Goal: Information Seeking & Learning: Learn about a topic

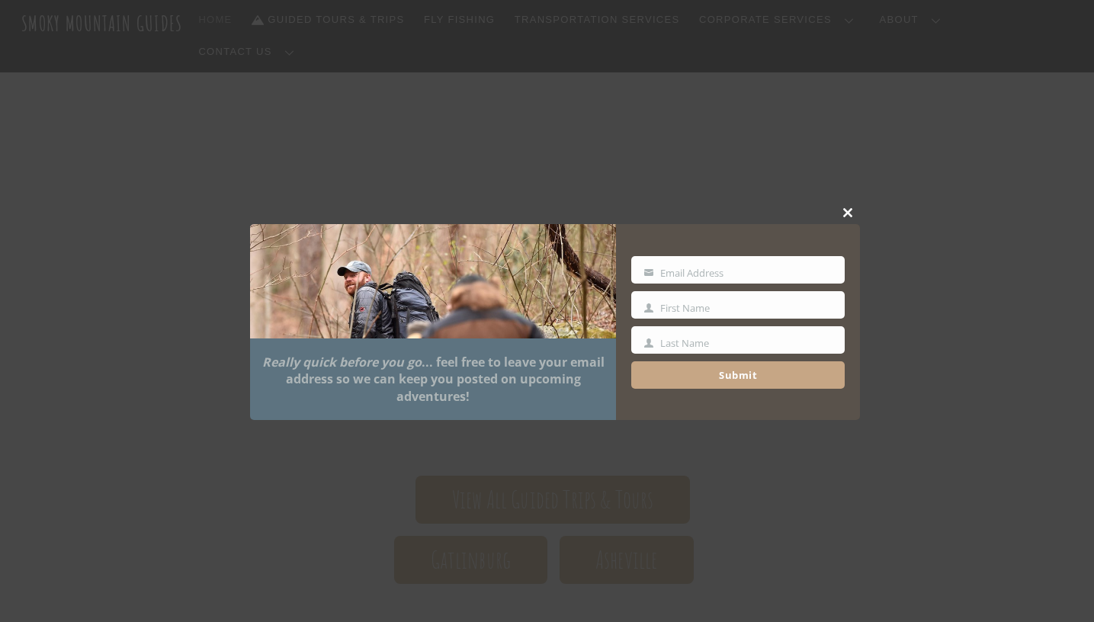
click at [838, 218] on button "Close this module" at bounding box center [848, 212] width 23 height 23
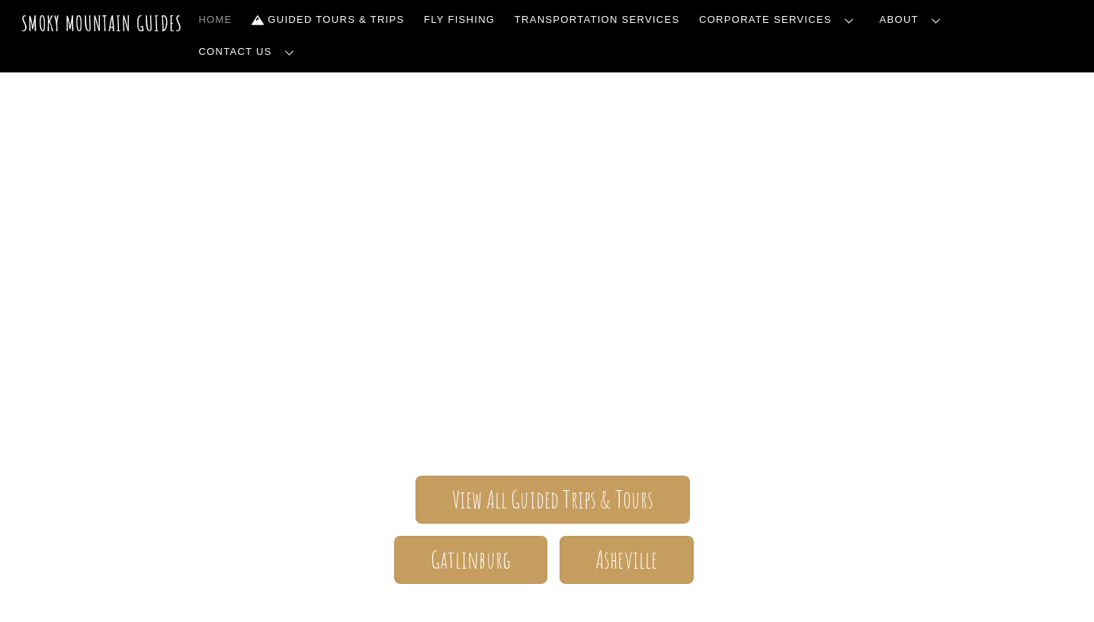
click at [963, 42] on header "Smoky Mountain Guides Search Home Guided Tours & Trips Fly Fishing Transportati…" at bounding box center [547, 36] width 1094 height 72
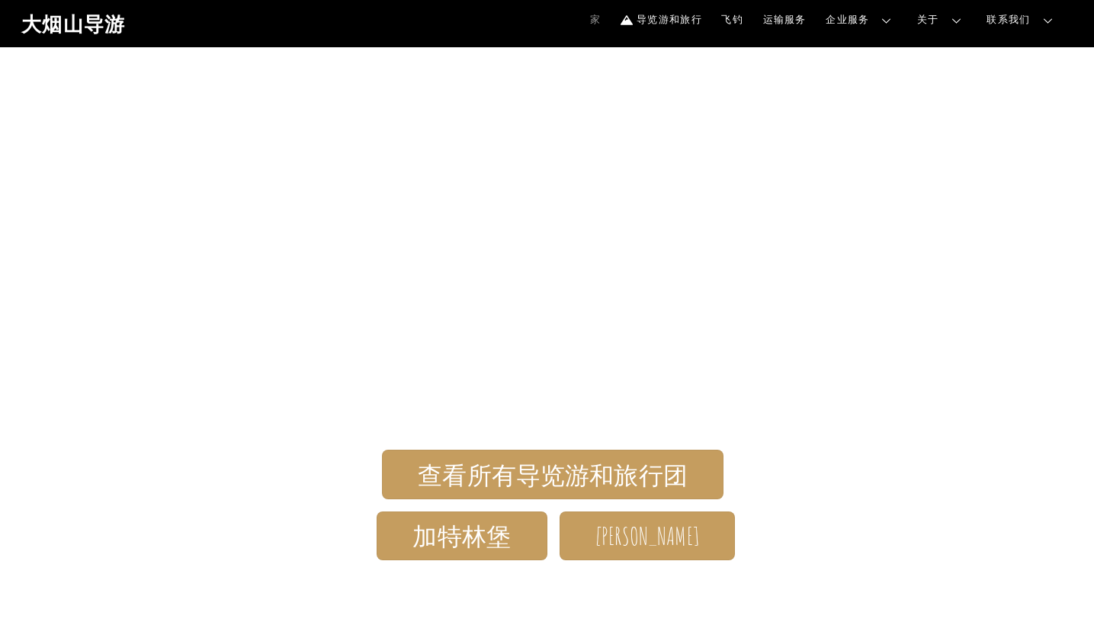
click at [583, 120] on div "大烟山导游 唯一一家为加特林堡和 GSMNP 田纳西州一侧的所有年龄和能力的游客提供一站式全方位服务的导游公司。 查看所有导览游和旅行团" at bounding box center [547, 429] width 1094 height 765
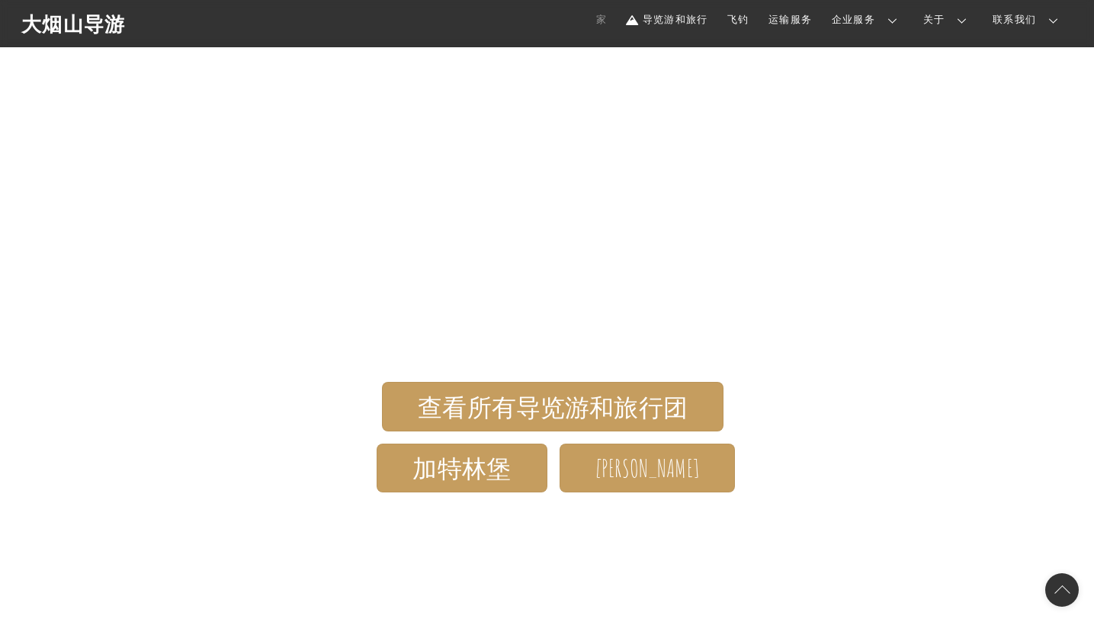
scroll to position [204, 0]
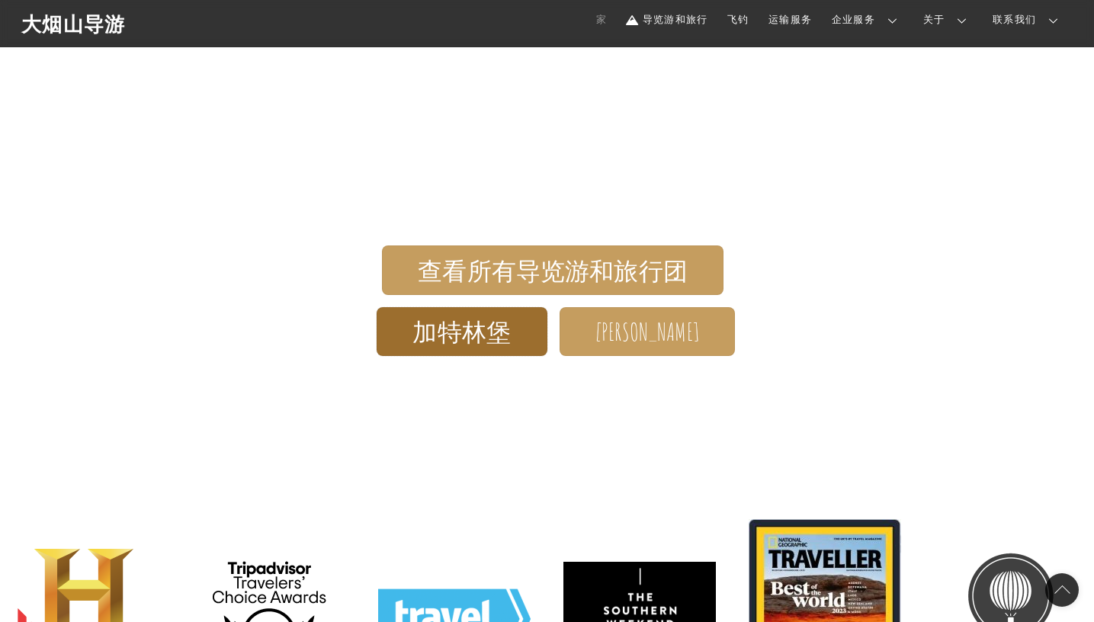
click at [473, 345] on font "加特林堡" at bounding box center [461, 331] width 98 height 31
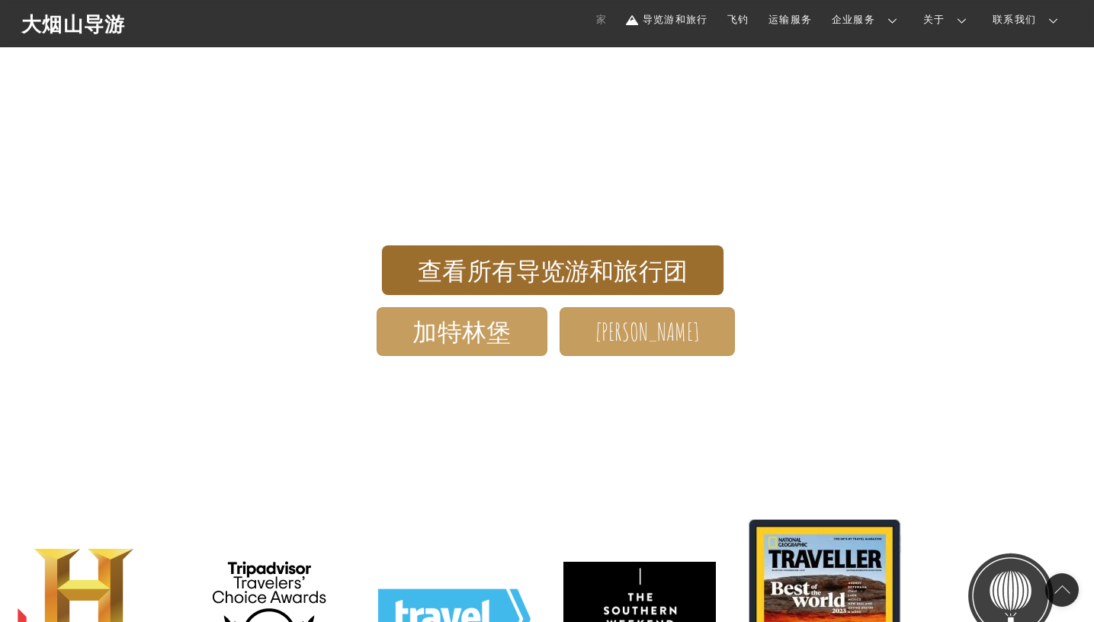
click at [620, 271] on font "查看所有导览游和旅行团" at bounding box center [553, 270] width 270 height 31
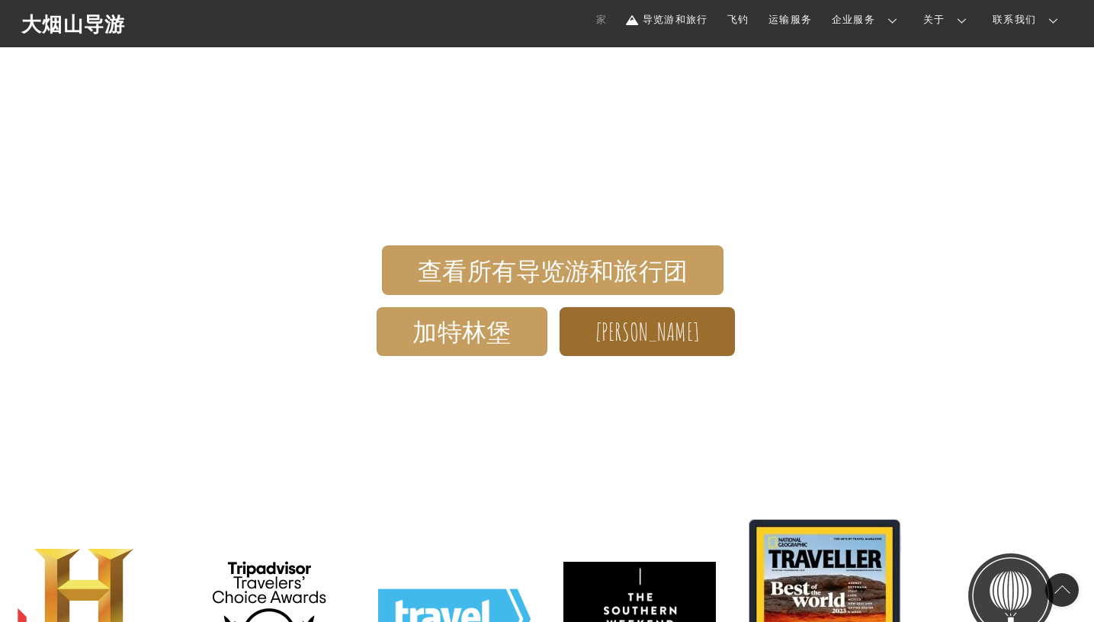
click at [656, 319] on font "阿什维尔" at bounding box center [647, 331] width 104 height 31
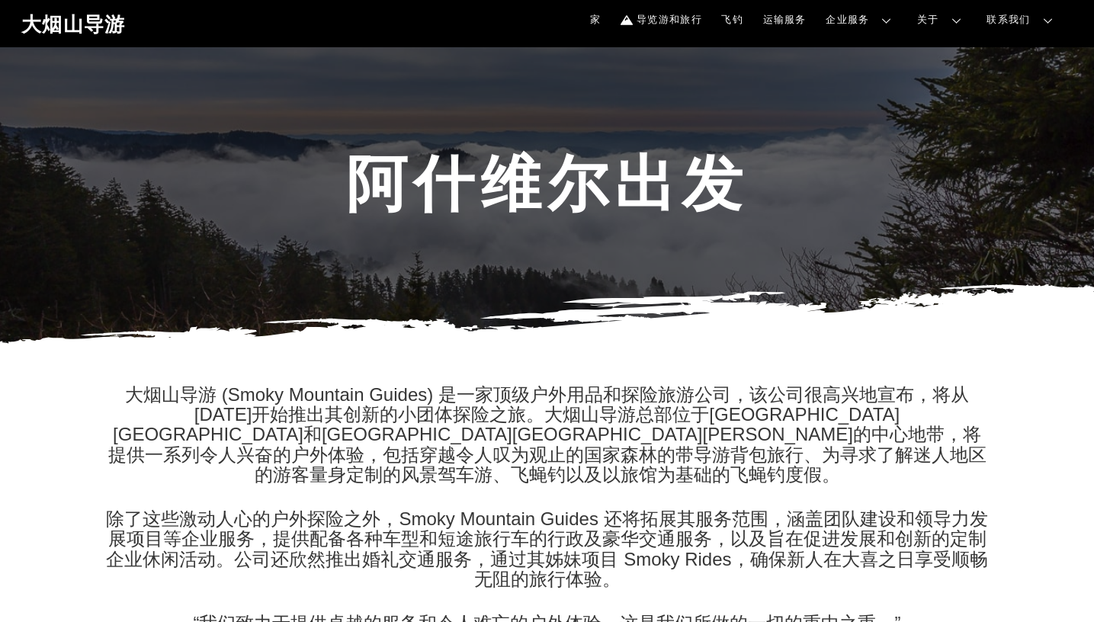
scroll to position [260, 0]
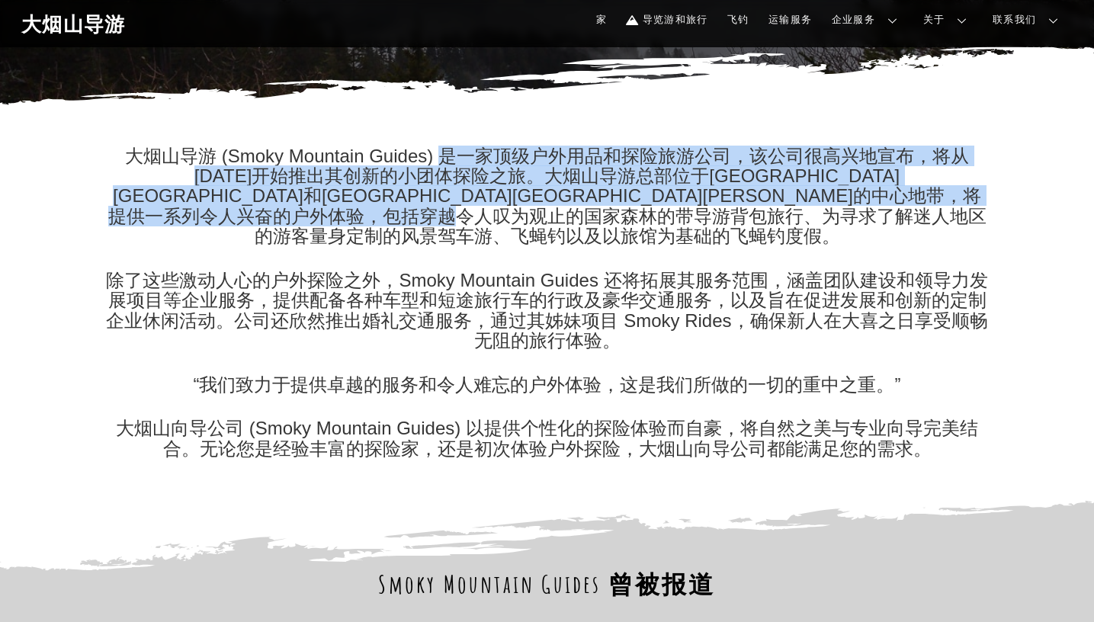
drag, startPoint x: 481, startPoint y: 152, endPoint x: 933, endPoint y: 217, distance: 456.7
click at [933, 217] on p "大烟山导游 (Smoky Mountain Guides) 是一家顶级户外用品和探险旅游公司，该公司很高兴地宣布，将从 [DATE]开始推出其创新的小团体探险…" at bounding box center [547, 196] width 884 height 101
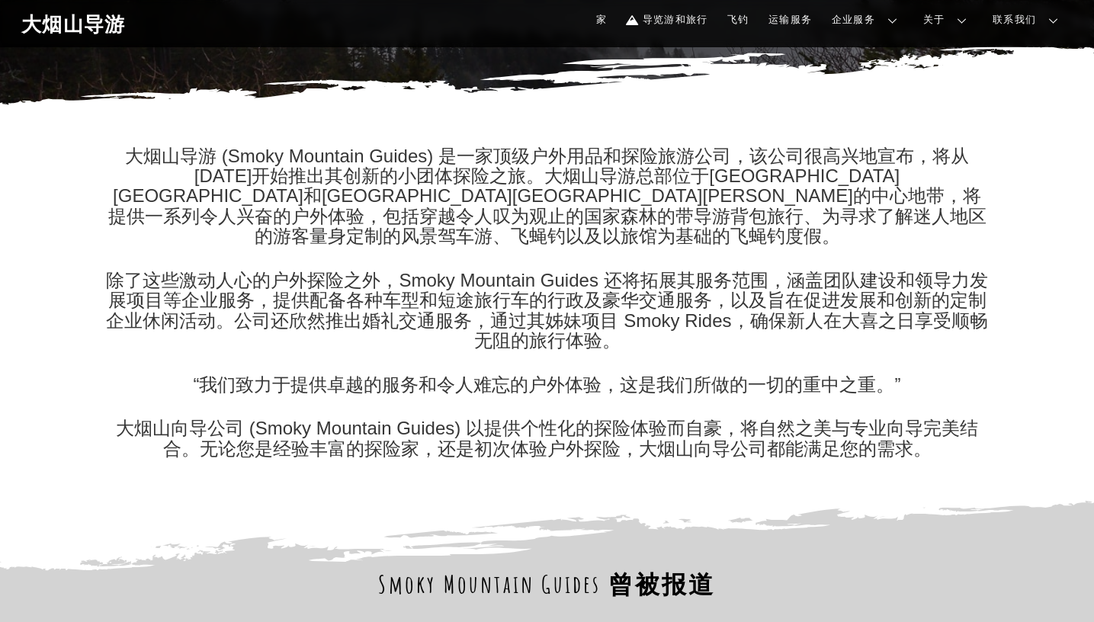
click at [447, 201] on font "大烟山导游 (Smoky Mountain Guides) 是一家顶级户外用品和探险旅游公司，该公司很高兴地宣布，将从 [DATE]开始推出其创新的小团体探险…" at bounding box center [547, 196] width 878 height 101
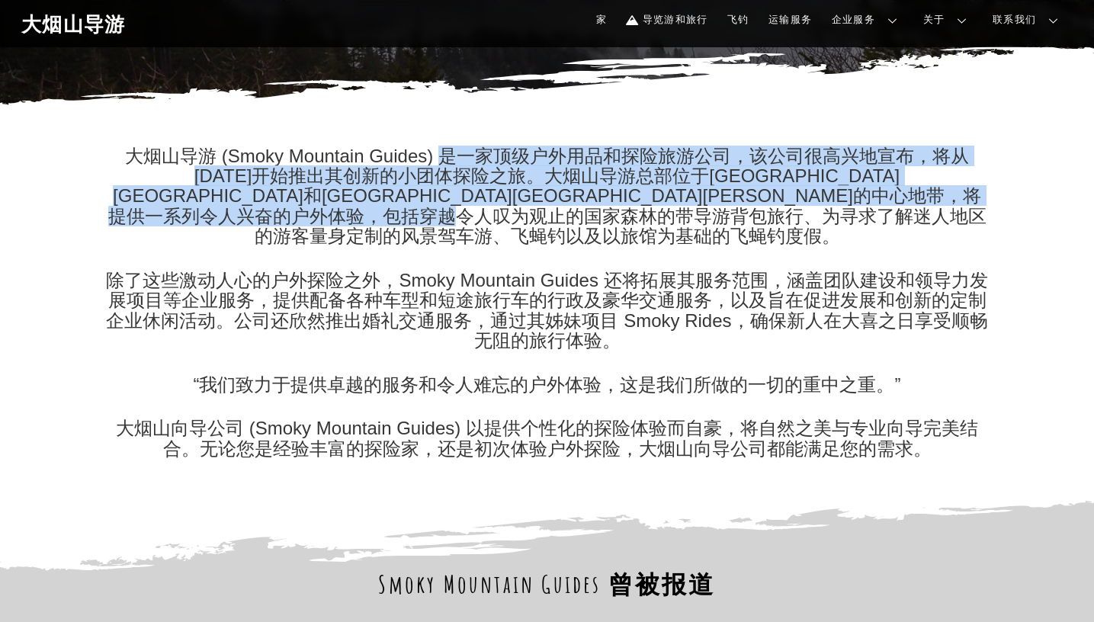
drag, startPoint x: 447, startPoint y: 157, endPoint x: 939, endPoint y: 219, distance: 495.5
click at [939, 219] on p "大烟山导游 (Smoky Mountain Guides) 是一家顶级户外用品和探险旅游公司，该公司很高兴地宣布，将从 [DATE]开始推出其创新的小团体探险…" at bounding box center [547, 196] width 884 height 101
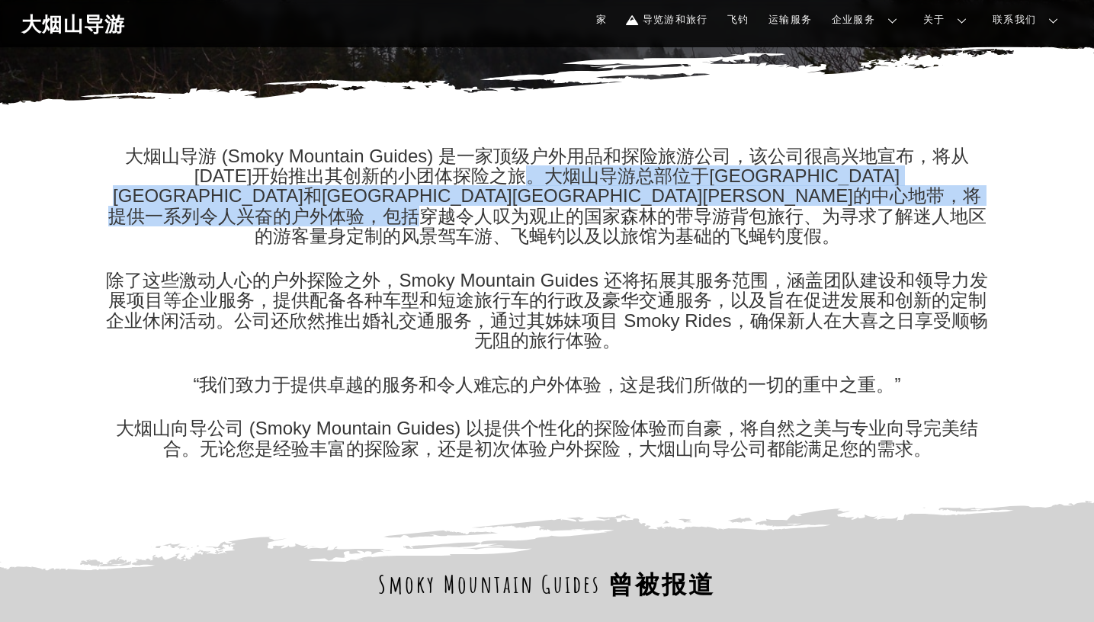
drag, startPoint x: 462, startPoint y: 178, endPoint x: 890, endPoint y: 227, distance: 431.2
click at [890, 227] on font "大烟山导游 (Smoky Mountain Guides) 是一家顶级户外用品和探险旅游公司，该公司很高兴地宣布，将从 [DATE]开始推出其创新的小团体探险…" at bounding box center [547, 196] width 878 height 101
drag, startPoint x: 636, startPoint y: 179, endPoint x: 922, endPoint y: 214, distance: 288.0
click at [922, 214] on font "大烟山导游 (Smoky Mountain Guides) 是一家顶级户外用品和探险旅游公司，该公司很高兴地宣布，将从 [DATE]开始推出其创新的小团体探险…" at bounding box center [547, 196] width 878 height 101
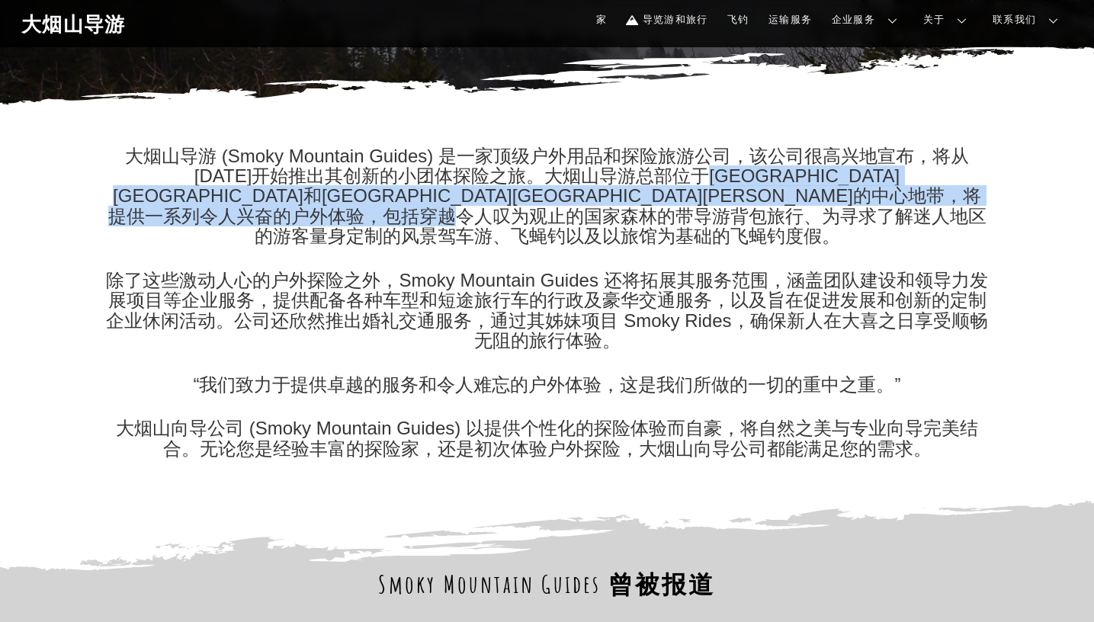
click at [922, 214] on font "大烟山导游 (Smoky Mountain Guides) 是一家顶级户外用品和探险旅游公司，该公司很高兴地宣布，将从 [DATE]开始推出其创新的小团体探险…" at bounding box center [547, 196] width 878 height 101
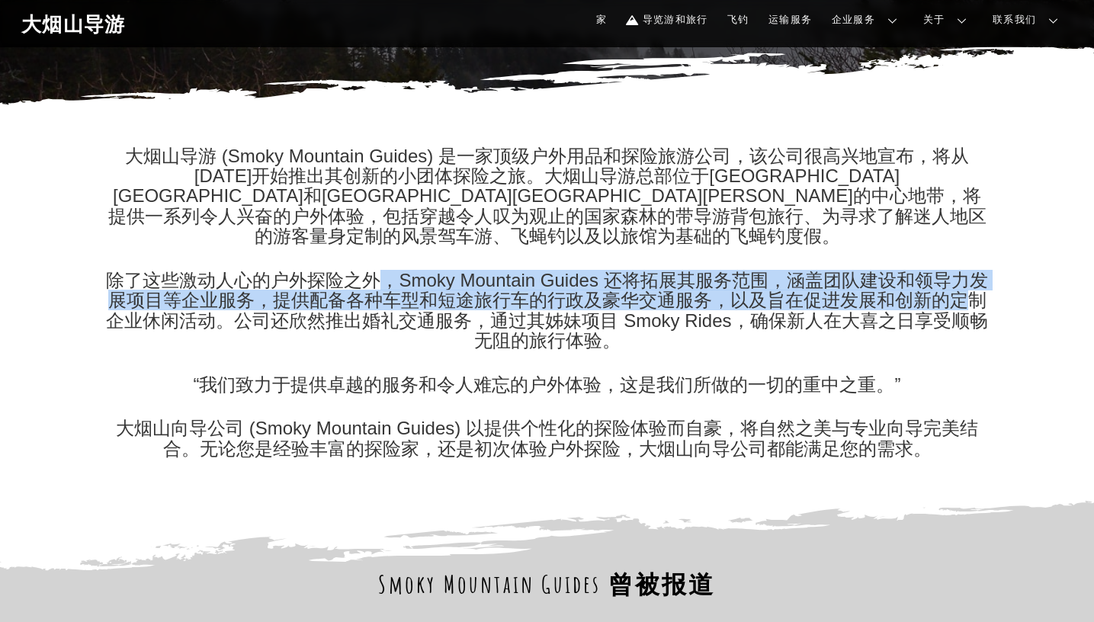
drag, startPoint x: 393, startPoint y: 268, endPoint x: 977, endPoint y: 281, distance: 584.8
click at [977, 281] on font "除了这些激动人心的户外探险之外，Smoky Mountain Guides 还将拓展其服务范围，涵盖团队建设和领导力发展项目等企业服务，提供配备各种车型和短途…" at bounding box center [546, 310] width 881 height 81
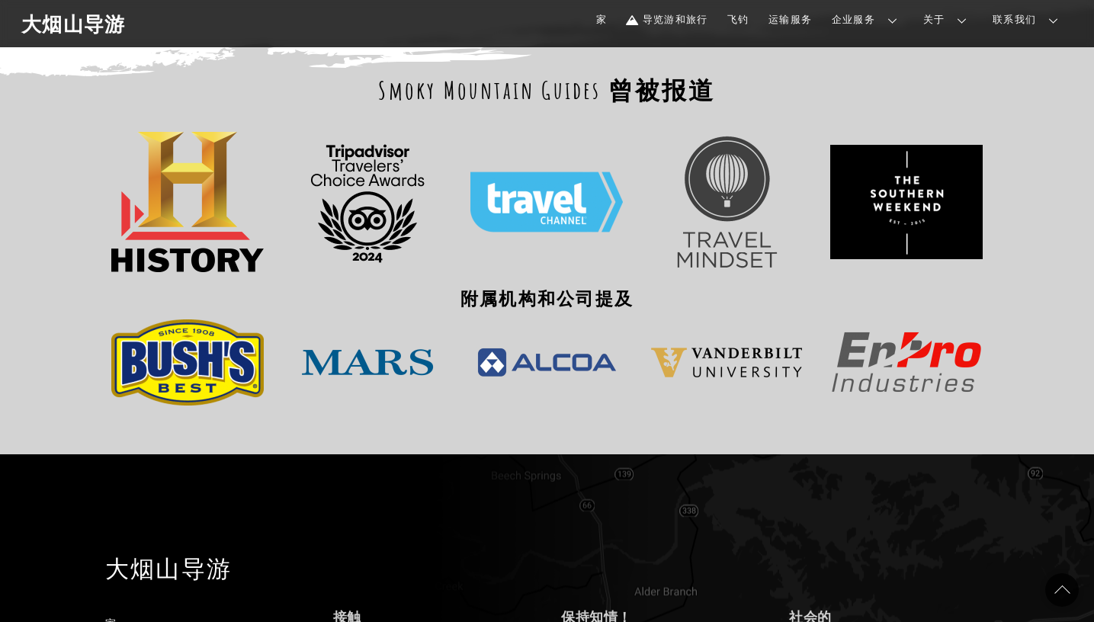
scroll to position [757, 0]
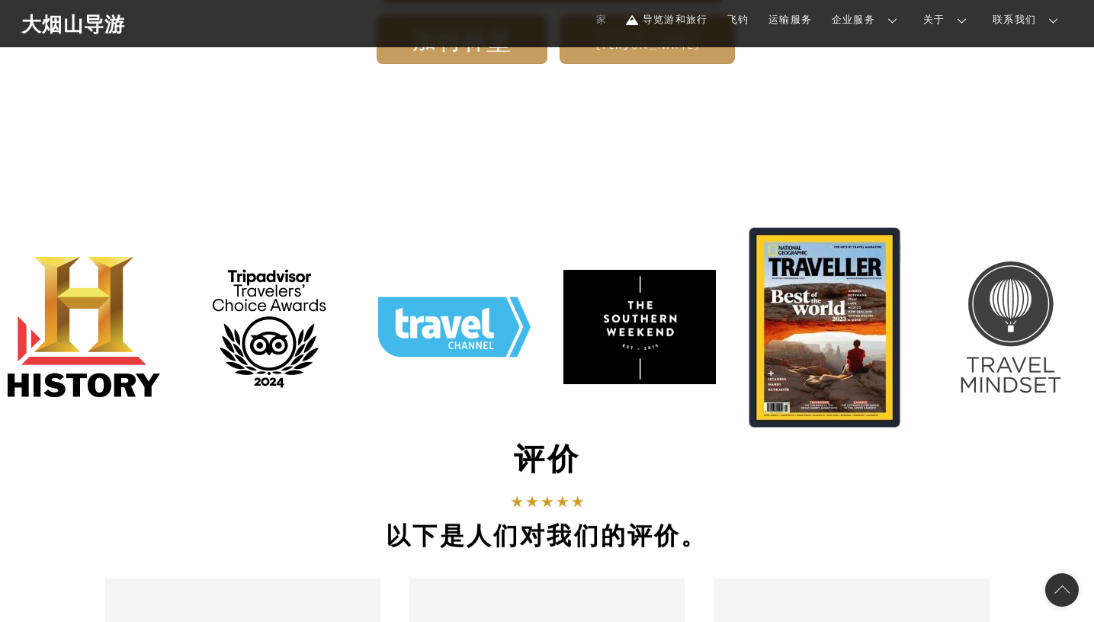
scroll to position [497, 0]
